Goal: Task Accomplishment & Management: Use online tool/utility

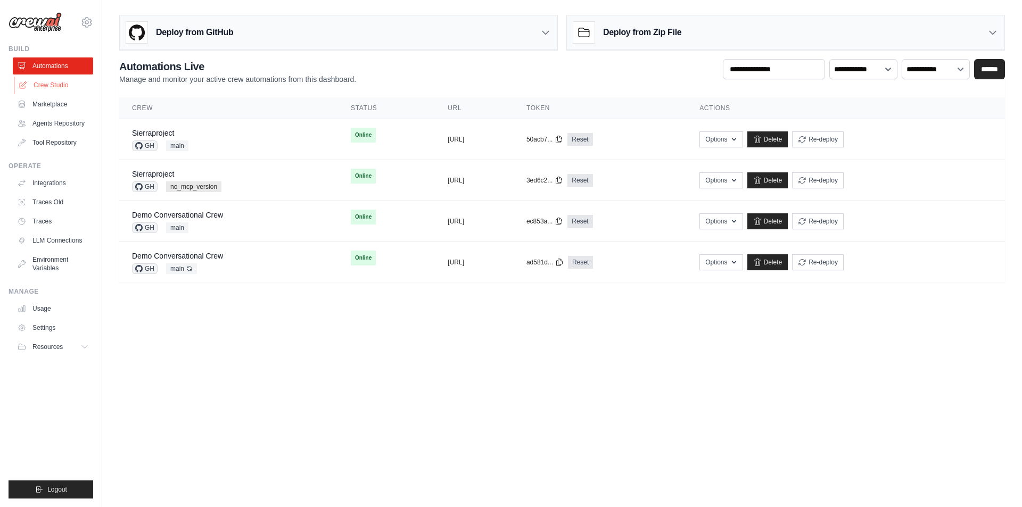
click at [60, 82] on link "Crew Studio" at bounding box center [54, 85] width 80 height 17
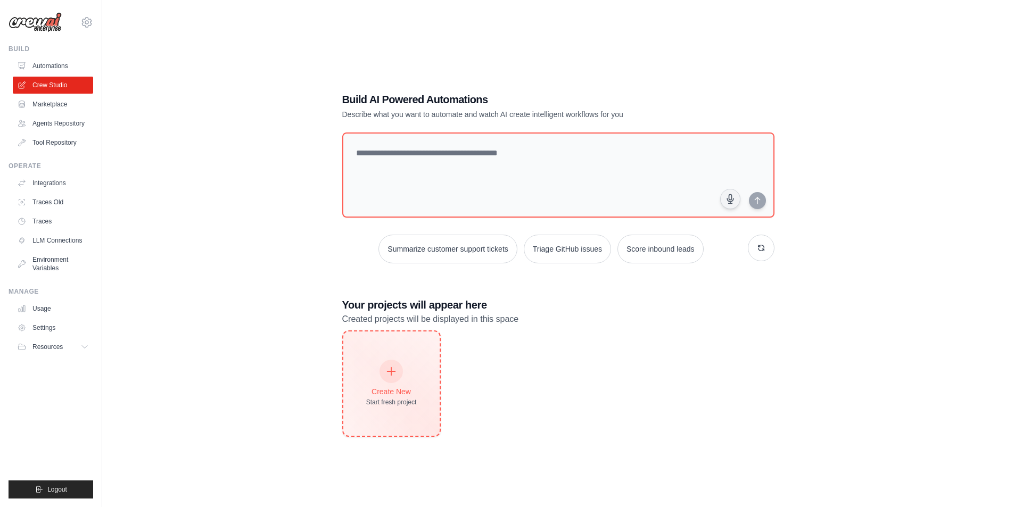
click at [406, 391] on div "Create New" at bounding box center [391, 392] width 51 height 11
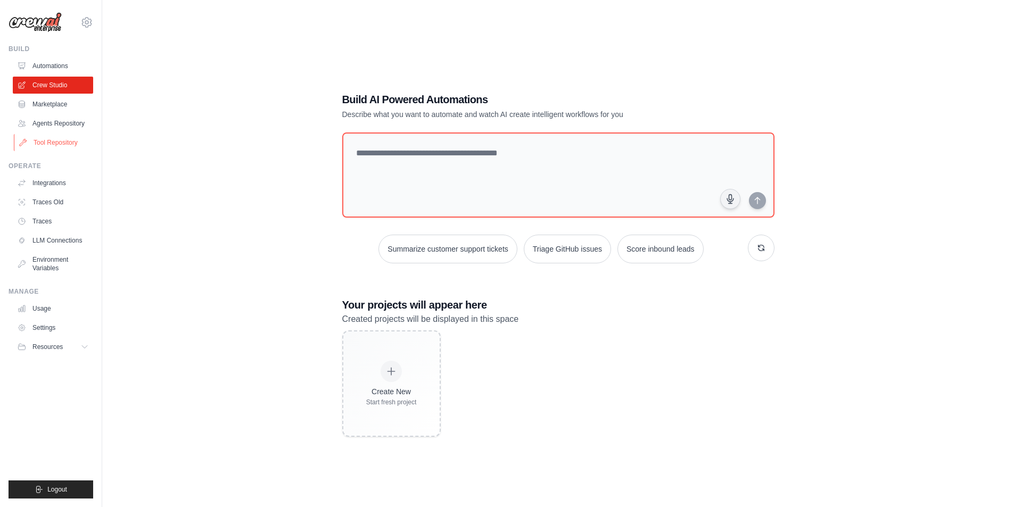
click at [51, 148] on link "Tool Repository" at bounding box center [54, 142] width 80 height 17
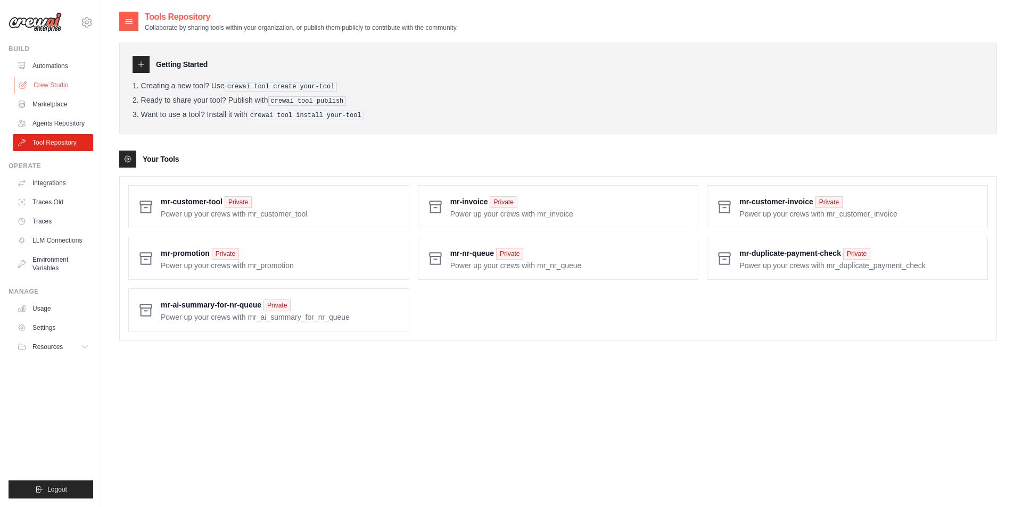
click at [56, 87] on link "Crew Studio" at bounding box center [54, 85] width 80 height 17
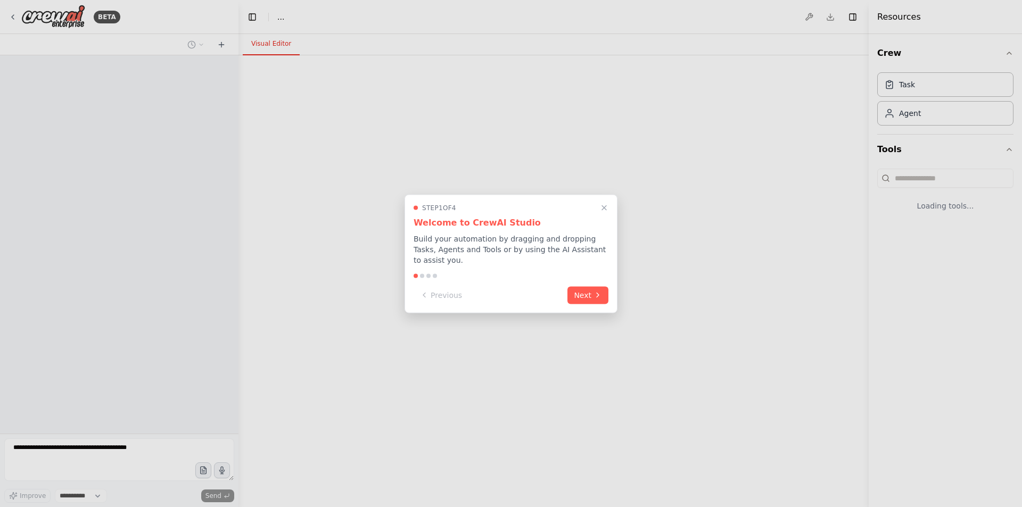
select select "****"
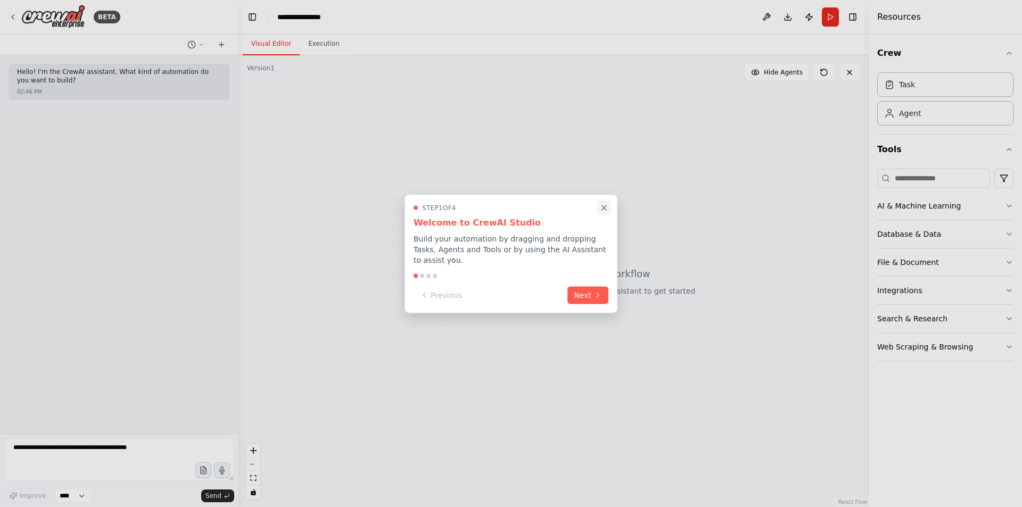
click at [605, 211] on icon "Close walkthrough" at bounding box center [604, 208] width 10 height 10
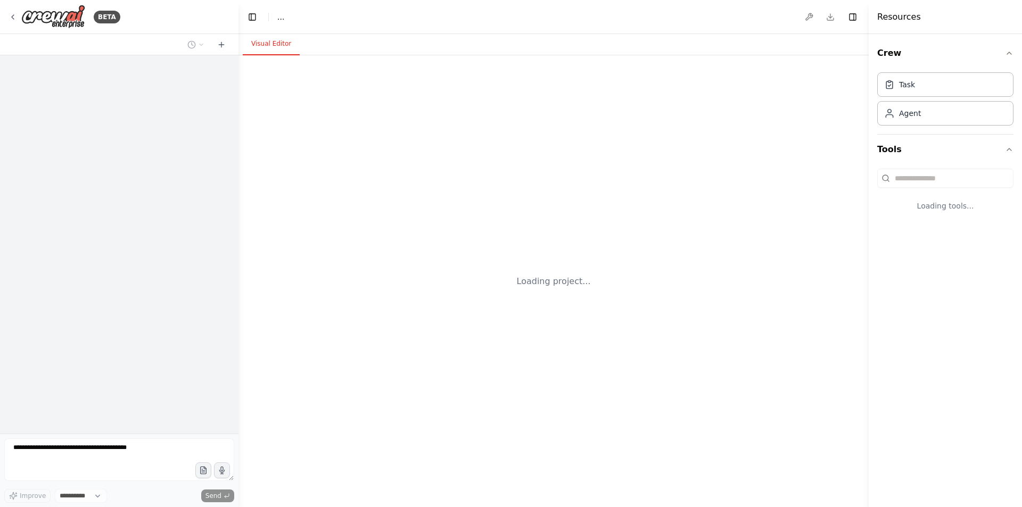
select select "****"
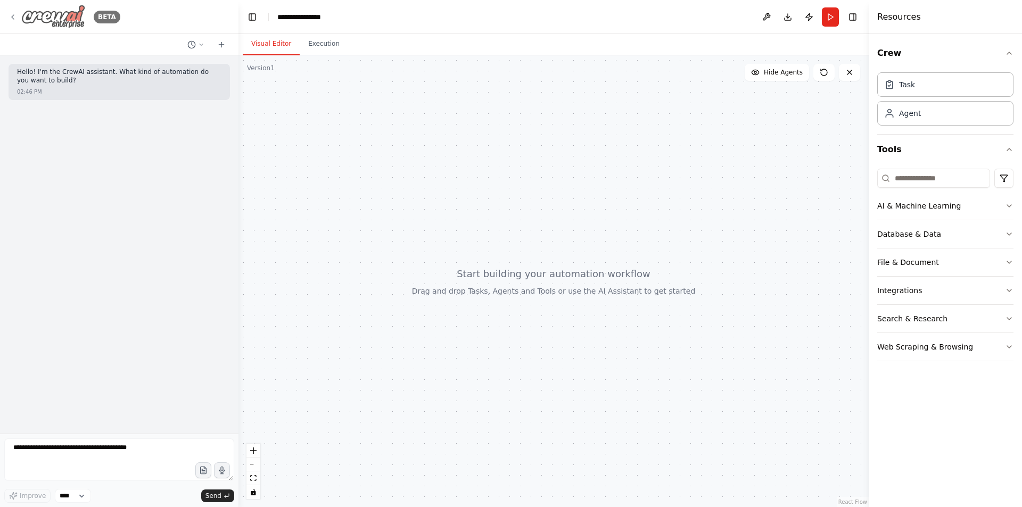
click at [13, 17] on icon at bounding box center [13, 17] width 9 height 9
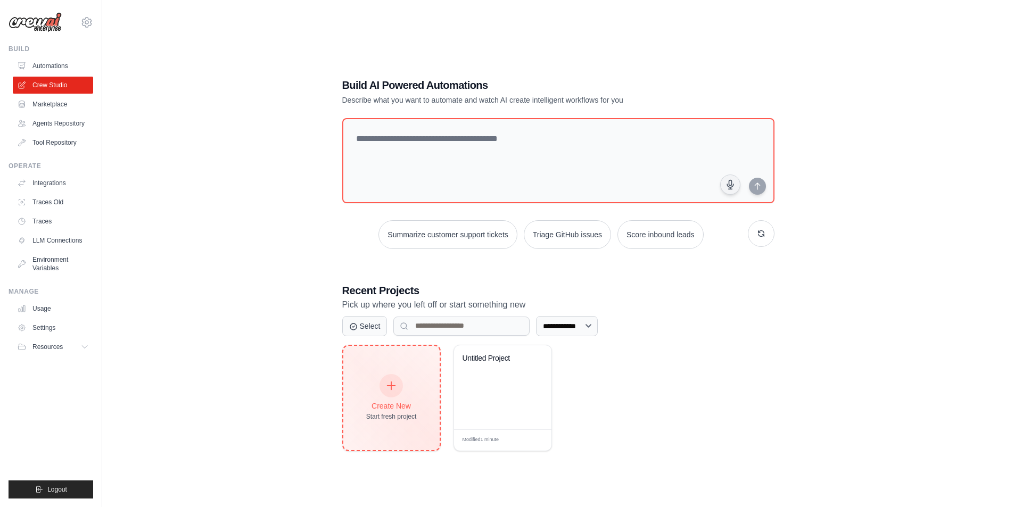
click at [411, 410] on div "Create New Start fresh project" at bounding box center [391, 398] width 51 height 46
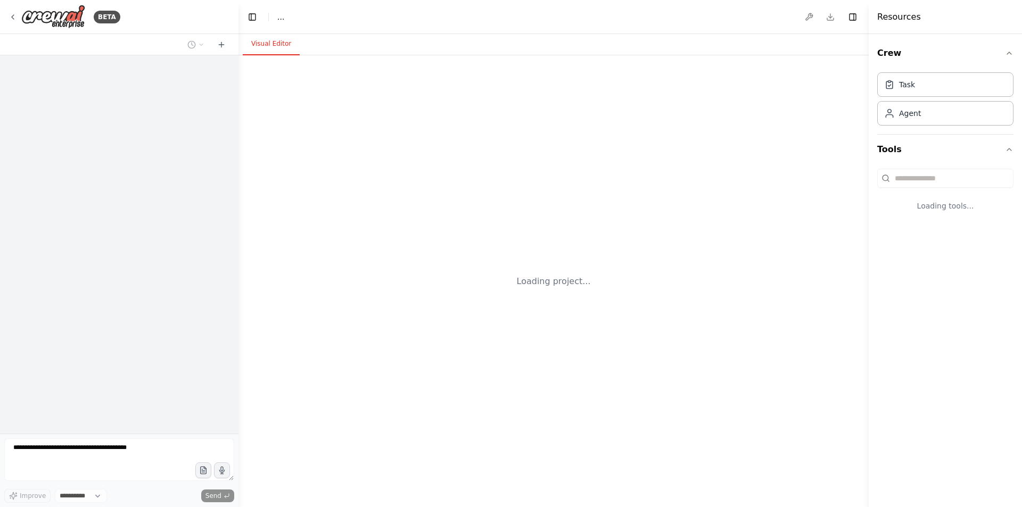
select select "****"
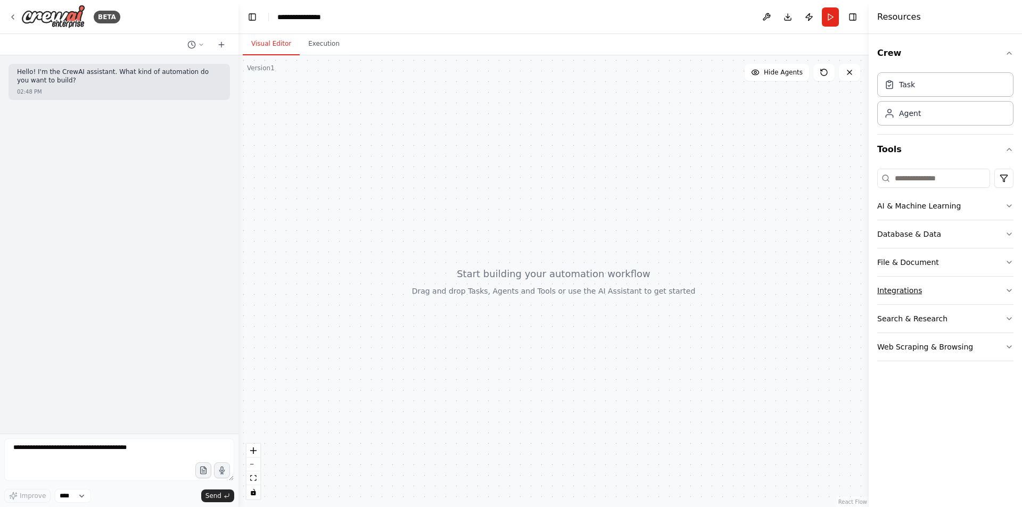
click at [1008, 295] on button "Integrations" at bounding box center [945, 291] width 136 height 28
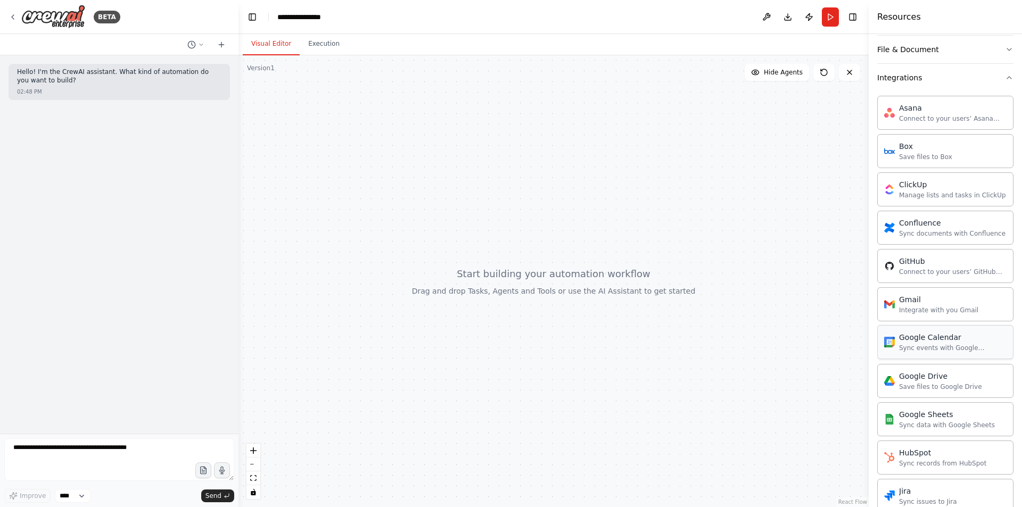
scroll to position [266, 0]
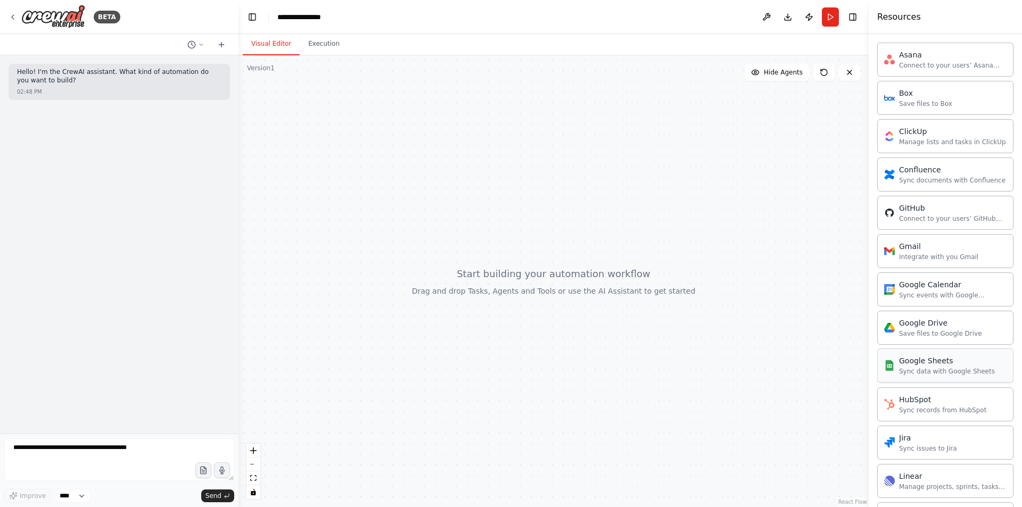
click at [929, 377] on div "Google Sheets Sync data with Google Sheets" at bounding box center [945, 366] width 136 height 34
click at [925, 367] on div "Google Sheets Sync data with Google Sheets" at bounding box center [947, 366] width 96 height 20
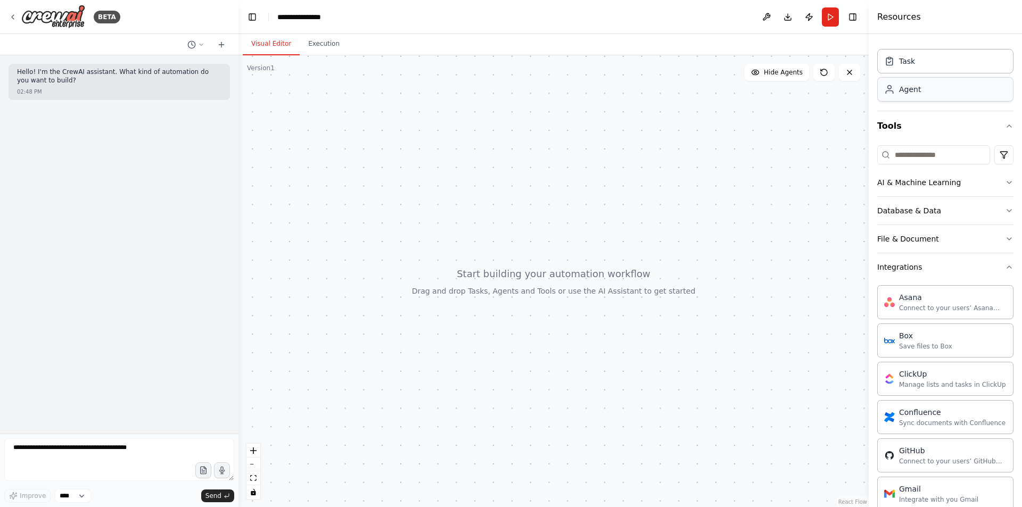
scroll to position [0, 0]
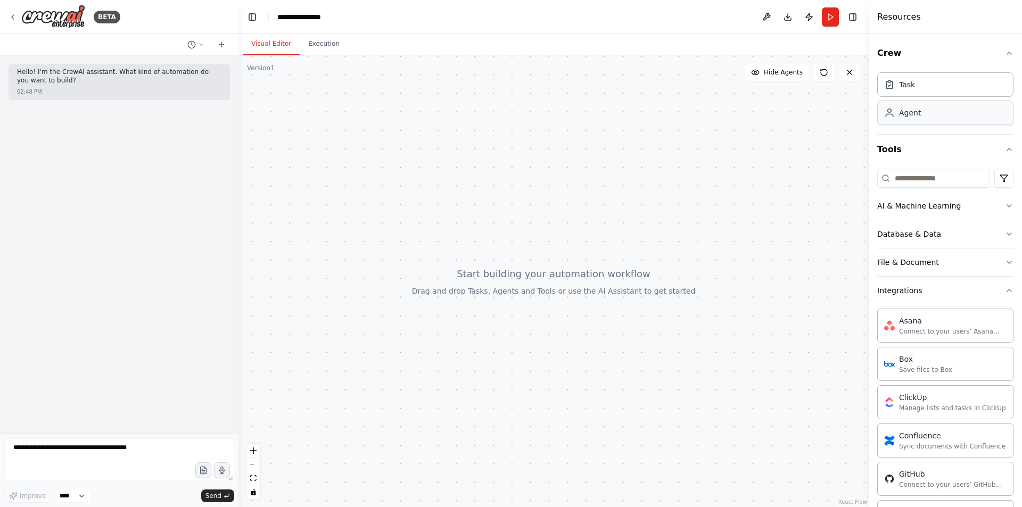
click at [921, 116] on div "Agent" at bounding box center [945, 113] width 136 height 24
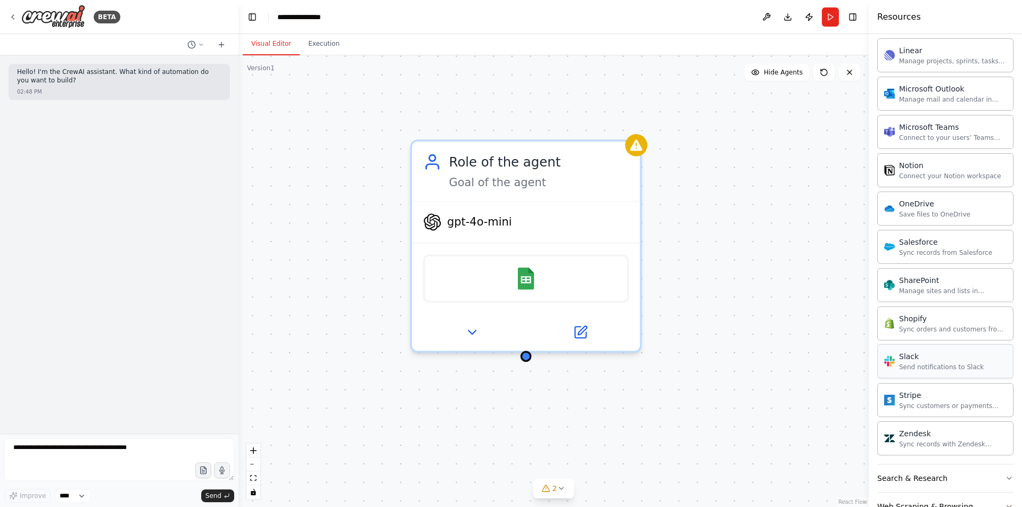
scroll to position [723, 0]
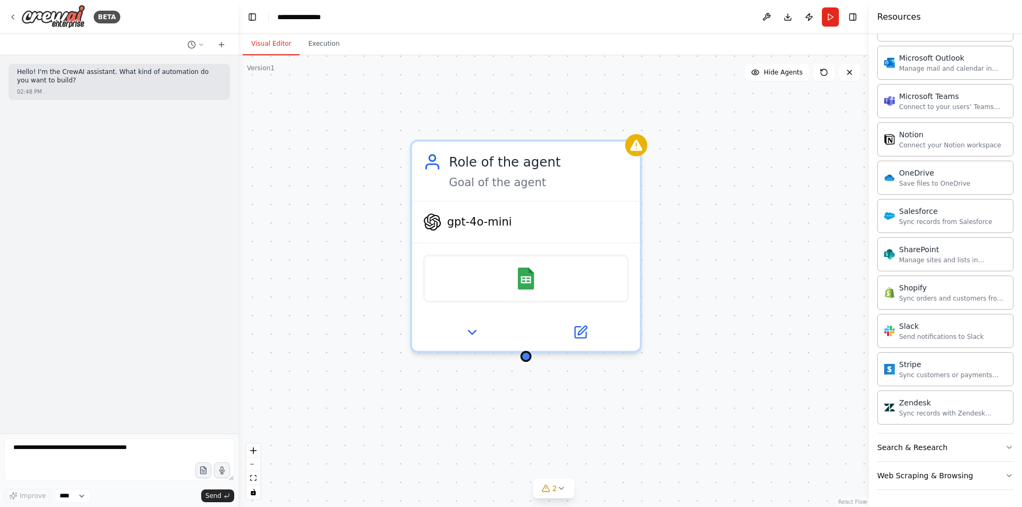
click at [240, 163] on div "Role of the agent Goal of the agent gpt-4o-mini Google Sheets" at bounding box center [554, 281] width 630 height 452
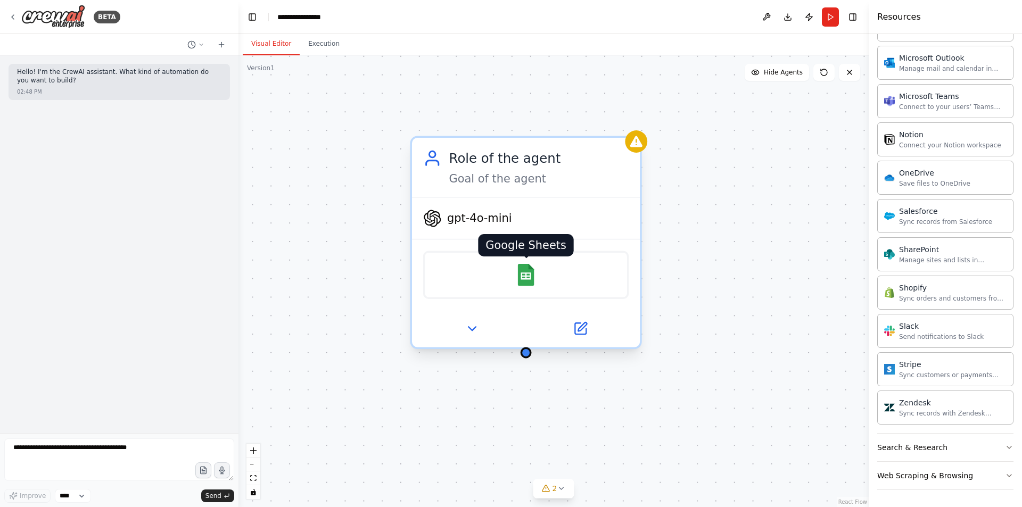
click at [528, 285] on img at bounding box center [526, 275] width 22 height 22
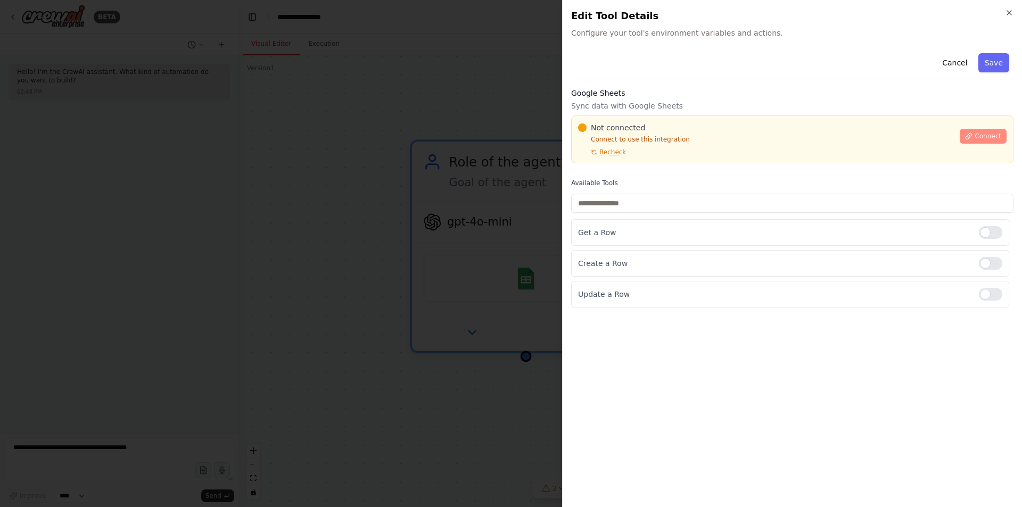
click at [998, 136] on span "Connect" at bounding box center [988, 136] width 27 height 9
click at [626, 167] on div "Google Sheets Sync data with Google Sheets Not connected Connect to use this in…" at bounding box center [792, 129] width 442 height 83
click at [596, 159] on div "Not connected Connect to use this integration Recheck Connect" at bounding box center [792, 140] width 442 height 48
click at [595, 166] on div "Google Sheets Sync data with Google Sheets Not connected Connect to use this in…" at bounding box center [792, 129] width 442 height 83
click at [594, 166] on div "Google Sheets Sync data with Google Sheets Not connected Connect to use this in…" at bounding box center [792, 129] width 442 height 83
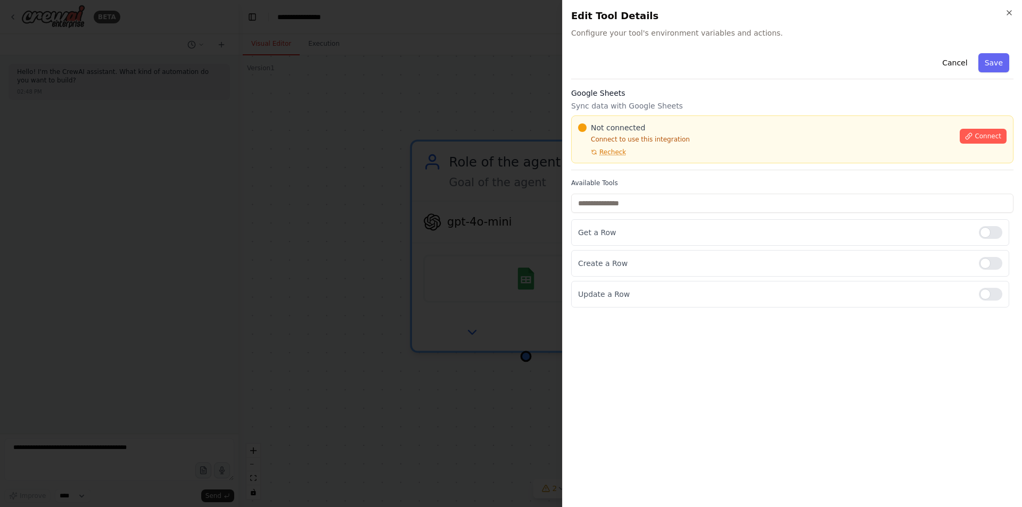
click at [591, 168] on div "Google Sheets Sync data with Google Sheets Not connected Connect to use this in…" at bounding box center [792, 129] width 442 height 83
click at [612, 169] on div "Google Sheets Sync data with Google Sheets Not connected Connect to use this in…" at bounding box center [792, 129] width 442 height 83
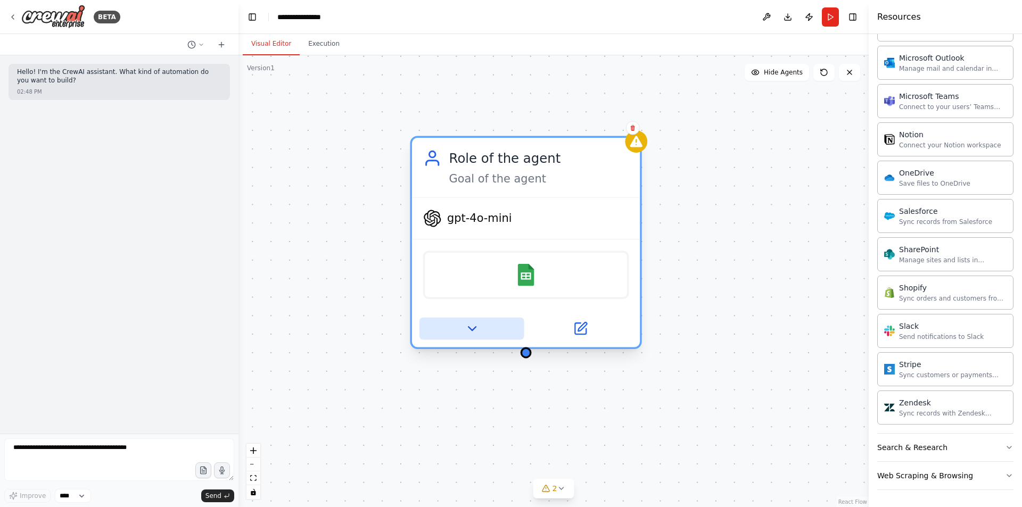
click at [475, 324] on icon at bounding box center [471, 329] width 15 height 15
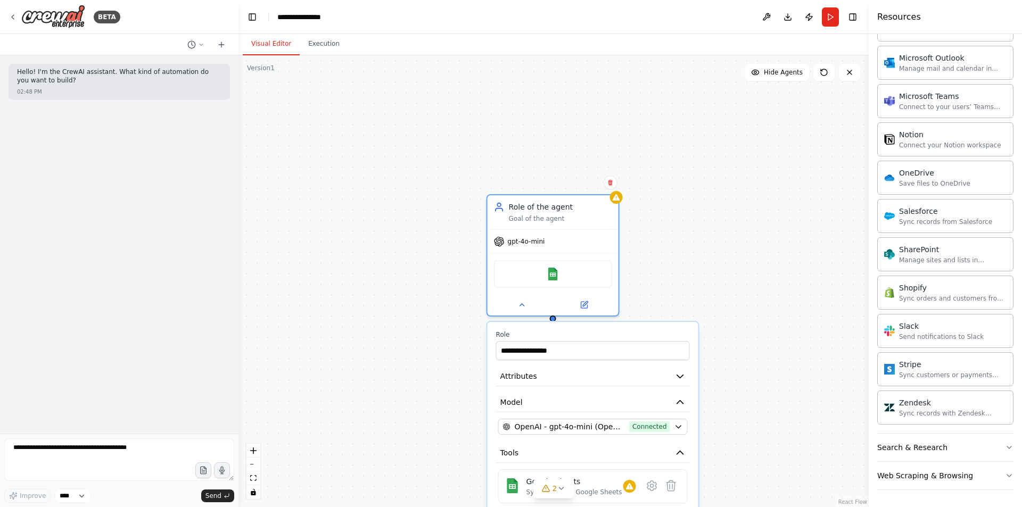
click at [709, 248] on div "**********" at bounding box center [554, 281] width 630 height 452
